Goal: Task Accomplishment & Management: Complete application form

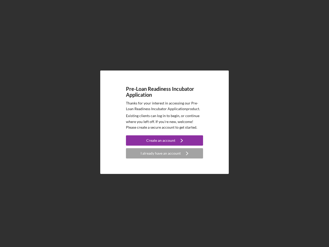
click at [165, 124] on p "Existing clients can log in to begin, or continue where you left off. If you're…" at bounding box center [164, 121] width 77 height 17
click at [165, 140] on div "Create an account" at bounding box center [160, 140] width 29 height 10
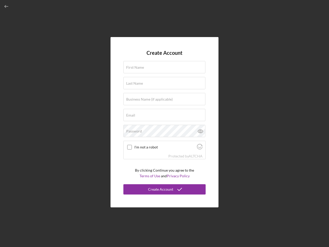
click at [165, 153] on div "Protected by [PERSON_NAME]" at bounding box center [165, 156] width 82 height 6
